Goal: Task Accomplishment & Management: Manage account settings

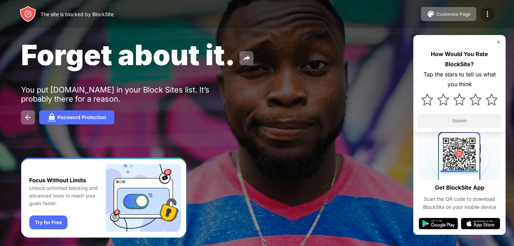
click at [484, 14] on img at bounding box center [487, 14] width 8 height 8
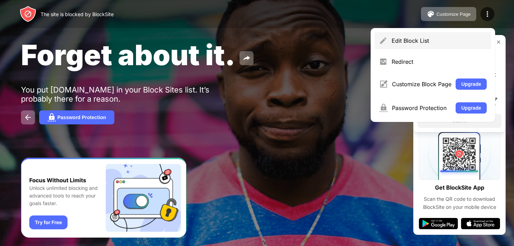
click at [434, 48] on div "Edit Block List" at bounding box center [433, 40] width 116 height 17
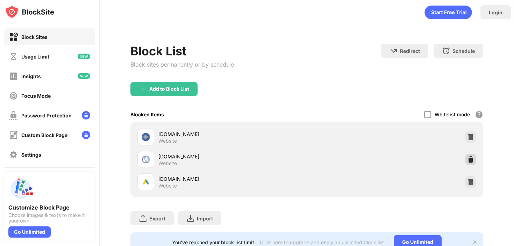
click at [467, 159] on img at bounding box center [470, 159] width 7 height 7
